Goal: Information Seeking & Learning: Learn about a topic

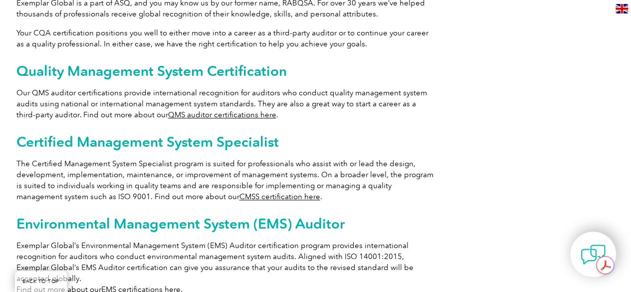
scroll to position [577, 0]
click at [237, 110] on link "QMS auditor certifications here" at bounding box center [222, 114] width 108 height 9
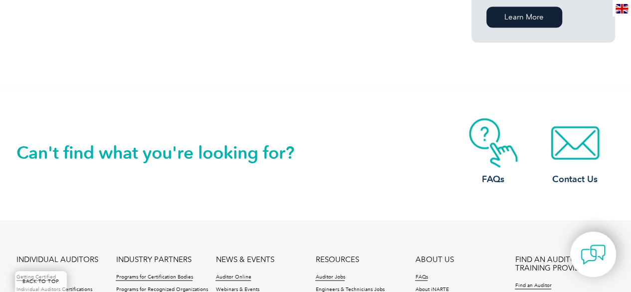
scroll to position [877, 0]
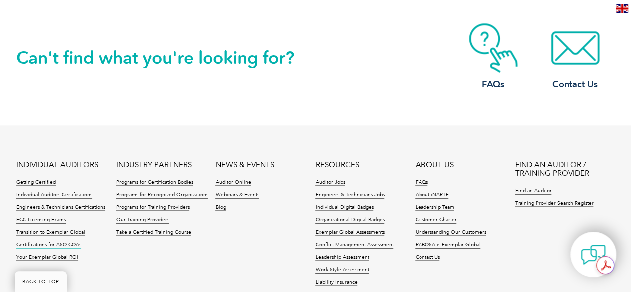
click at [42, 241] on link "Certifications for ASQ CQAs" at bounding box center [48, 244] width 65 height 7
click at [73, 191] on link "Individual Auditors Certifications" at bounding box center [54, 194] width 76 height 7
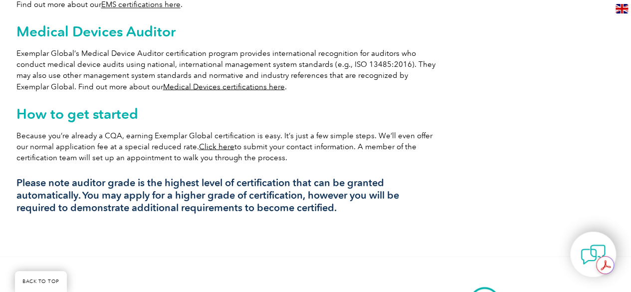
scroll to position [862, 0]
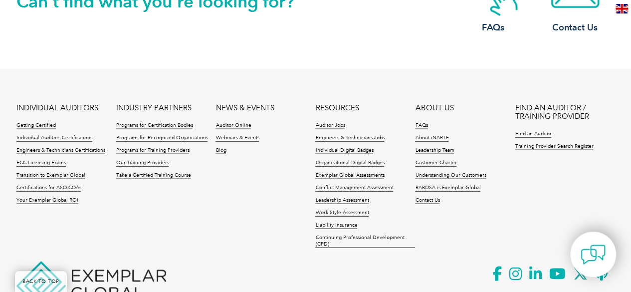
scroll to position [1105, 0]
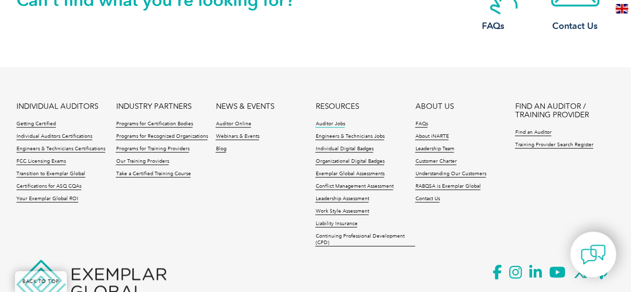
click at [322, 122] on link "Auditor Jobs" at bounding box center [329, 124] width 29 height 7
